Goal: Task Accomplishment & Management: Complete application form

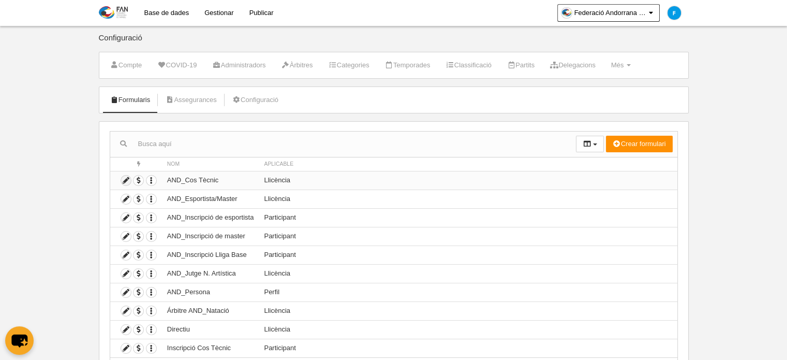
click at [125, 179] on icon at bounding box center [126, 180] width 10 height 10
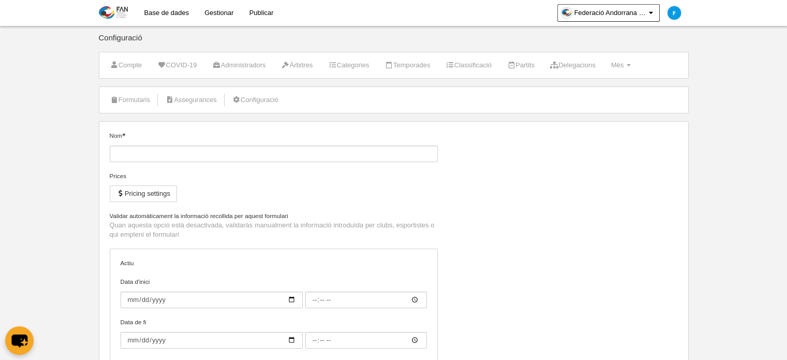
type input "AND_Cos Tècnic"
checkbox input "true"
select select "selected"
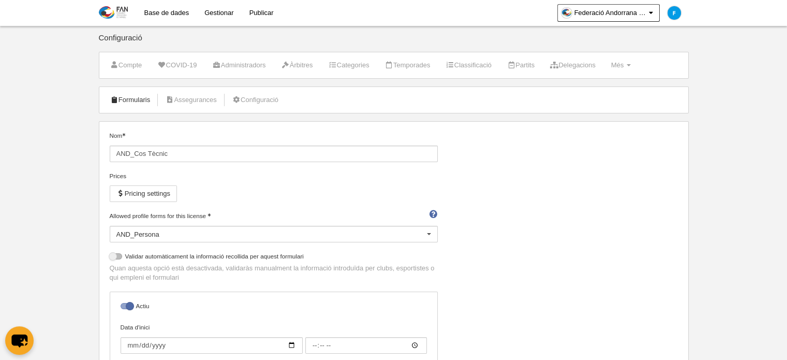
click at [137, 100] on link "Formularis" at bounding box center [131, 100] width 52 height 16
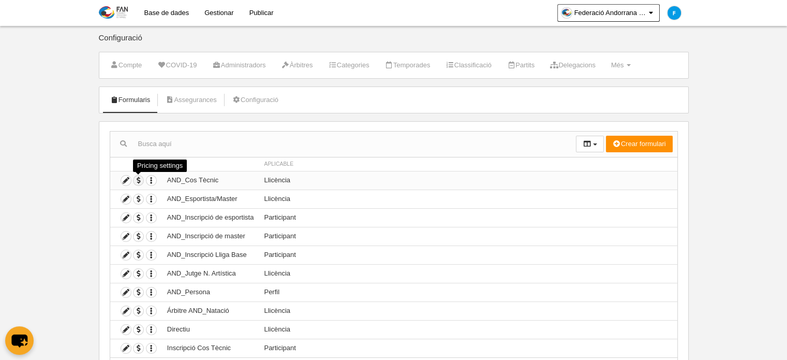
click at [140, 178] on span "button" at bounding box center [139, 180] width 10 height 10
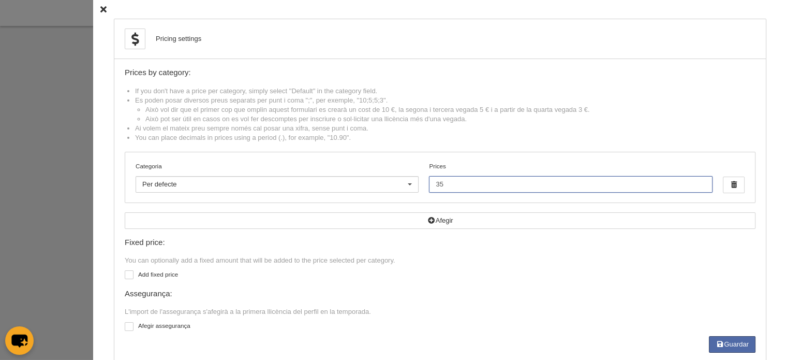
click at [460, 182] on input "35" at bounding box center [570, 184] width 283 height 17
type input "3"
type input "45"
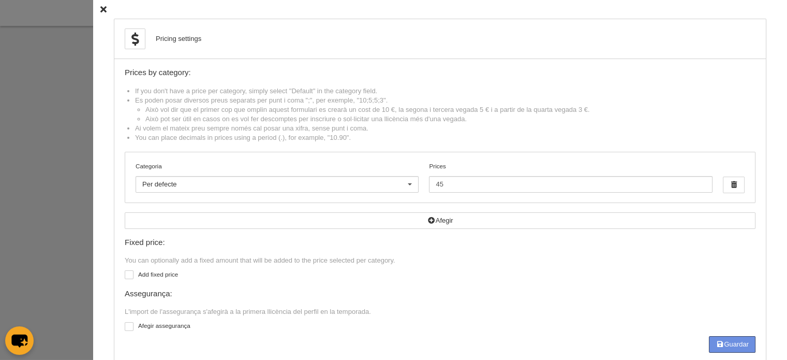
click at [716, 343] on icon "button" at bounding box center [720, 343] width 8 height 7
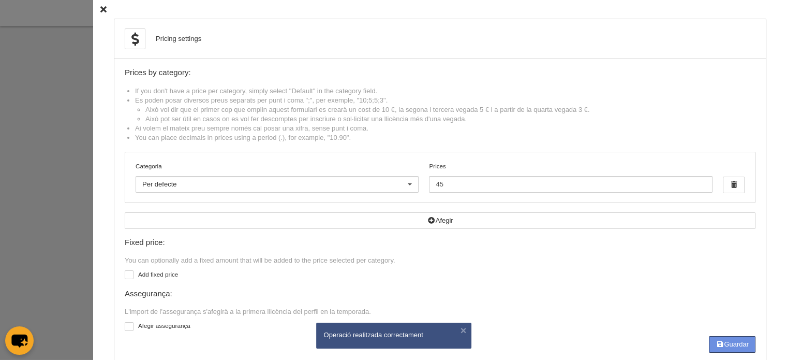
click at [100, 9] on icon at bounding box center [103, 9] width 6 height 7
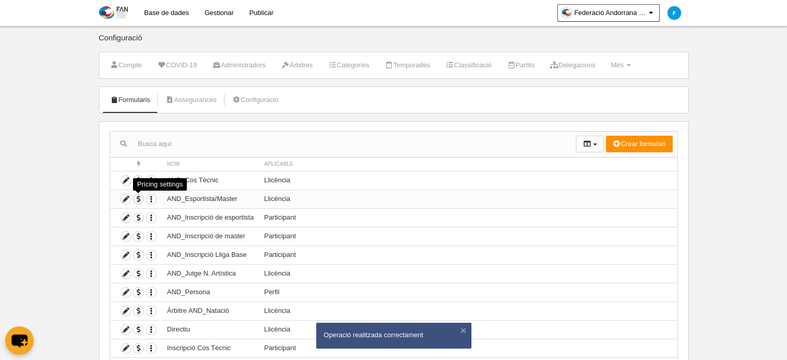
click at [137, 199] on span "button" at bounding box center [139, 199] width 10 height 10
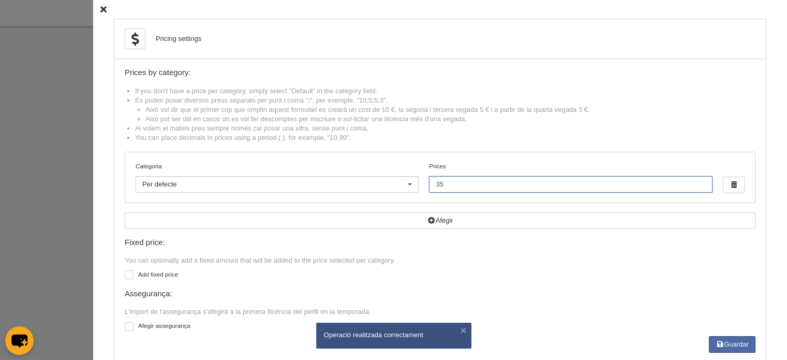
click at [456, 183] on input "35" at bounding box center [570, 184] width 283 height 17
type input "3"
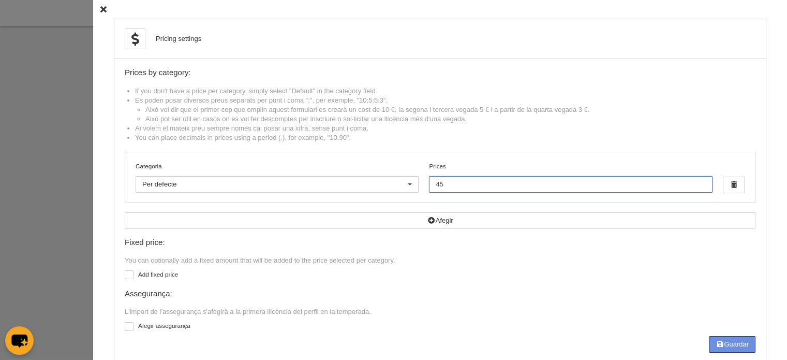
type input "45"
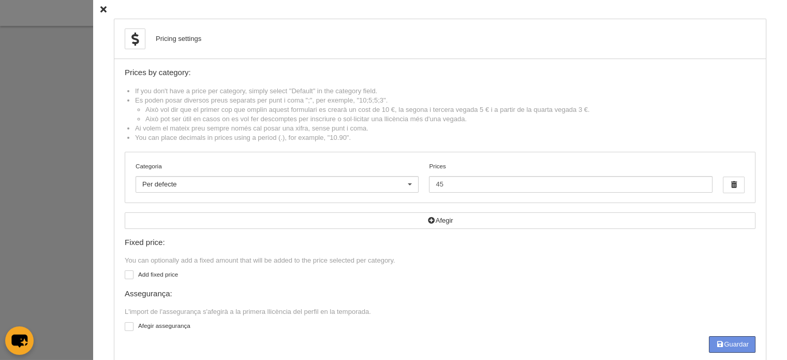
click at [722, 345] on button "Guardar" at bounding box center [732, 344] width 47 height 17
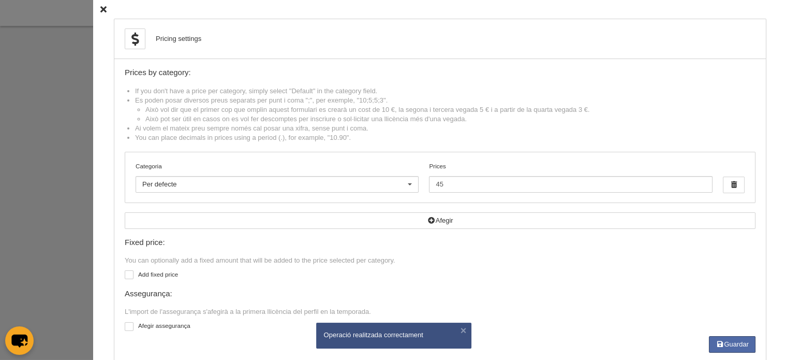
click at [100, 8] on icon at bounding box center [103, 9] width 6 height 7
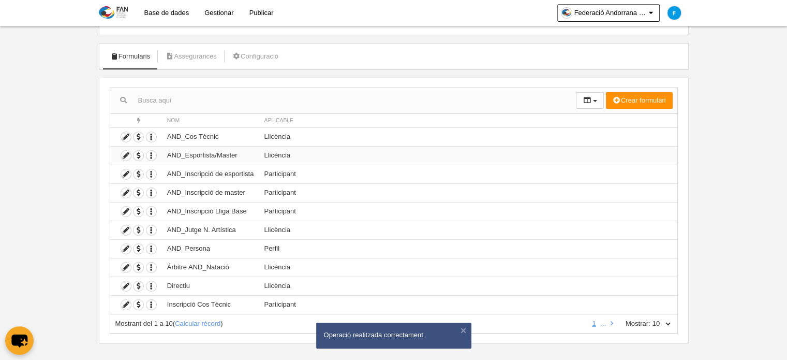
scroll to position [51, 0]
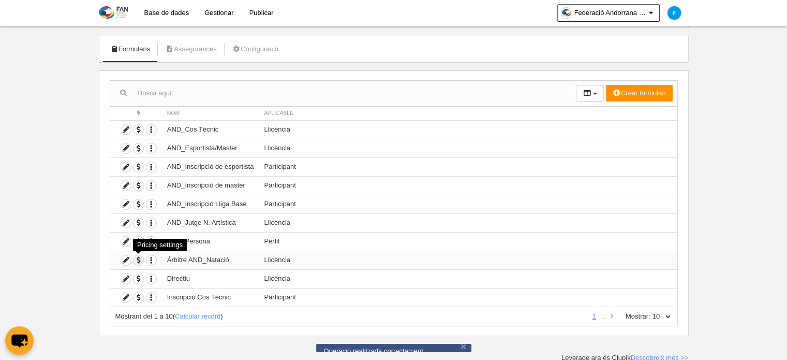
click at [137, 258] on span "button" at bounding box center [139, 260] width 10 height 10
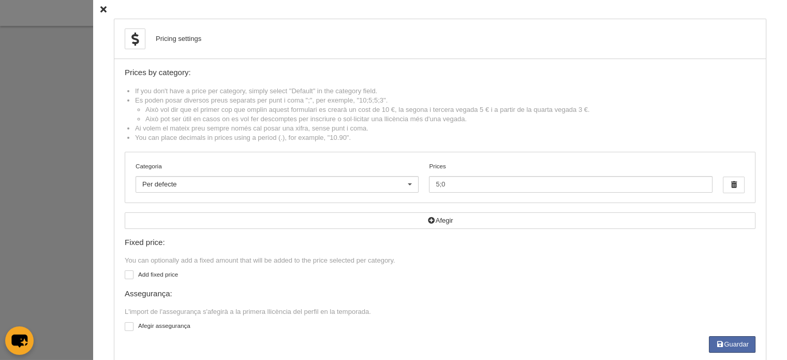
click at [100, 8] on icon at bounding box center [103, 9] width 6 height 7
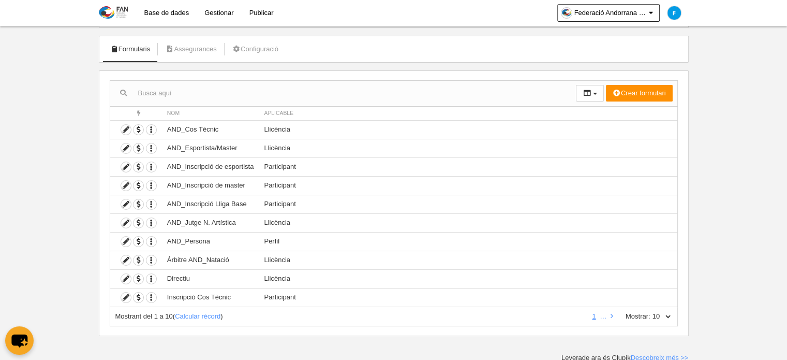
scroll to position [0, 0]
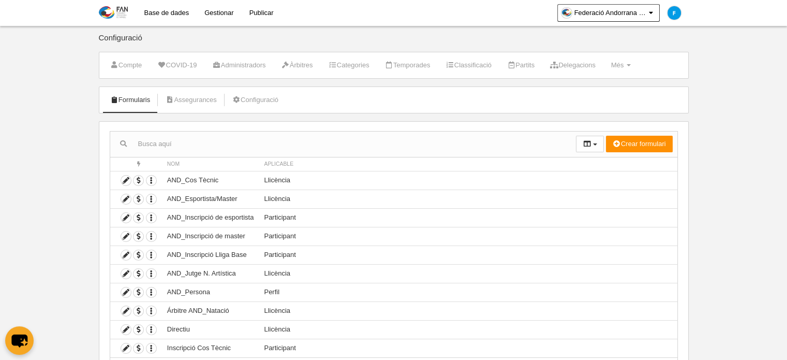
click at [223, 10] on link "Gestionar" at bounding box center [219, 13] width 45 height 26
